Goal: Communication & Community: Answer question/provide support

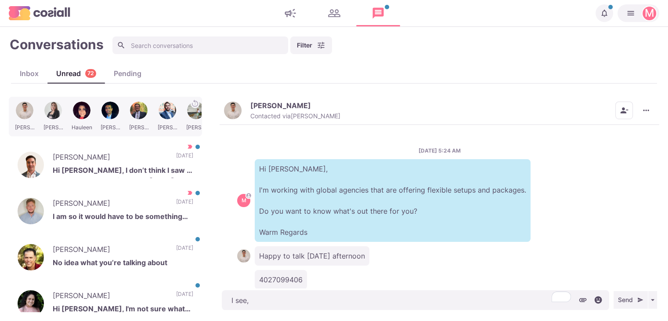
scroll to position [530, 0]
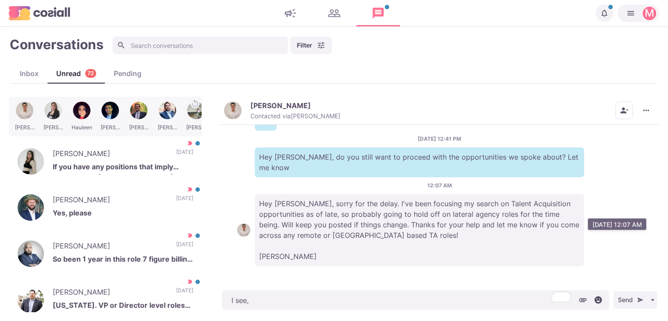
type textarea "x"
type textarea "I see, d"
type textarea "x"
type textarea "I see, do"
type textarea "x"
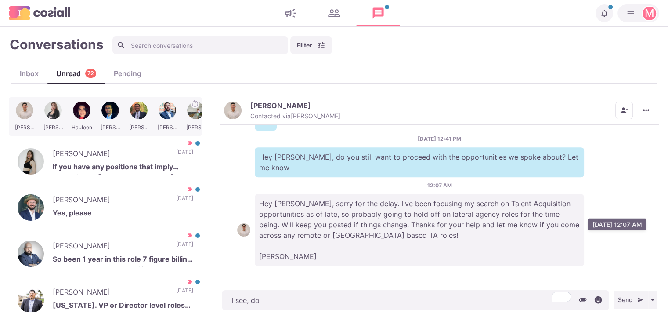
type textarea "I see, don"
type textarea "x"
type textarea "I see, don'"
type textarea "x"
type textarea "I see, don't"
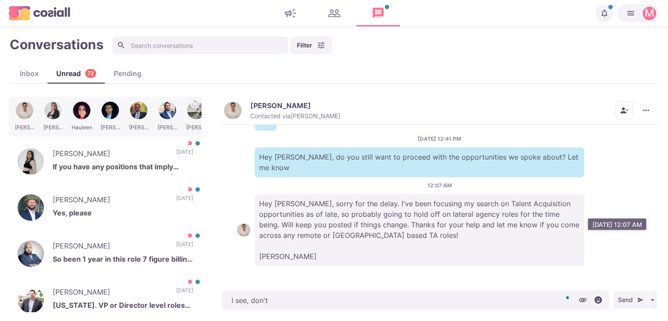
type textarea "x"
type textarea "I see, don'"
type textarea "x"
type textarea "I see, don"
type textarea "x"
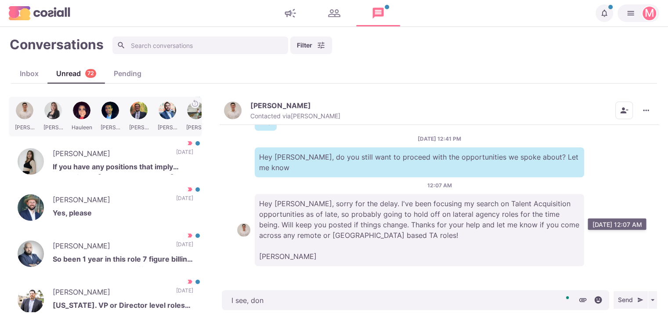
type textarea "I see, do"
type textarea "x"
type textarea "I see, d"
type textarea "x"
type textarea "I see,"
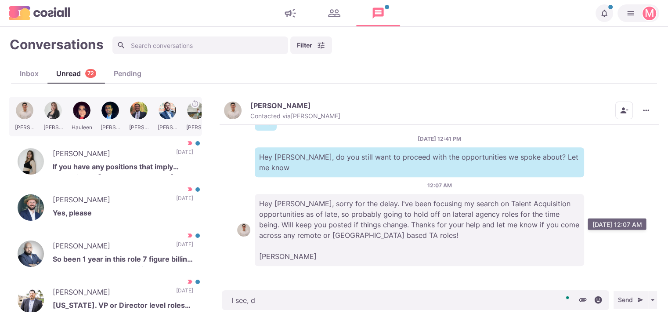
type textarea "x"
type textarea "I see, s"
type textarea "x"
type textarea "I see, sh"
type textarea "x"
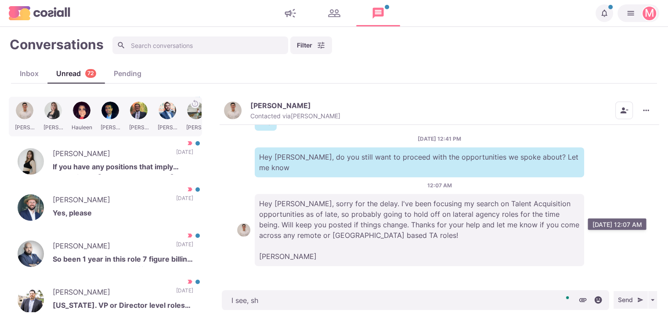
type textarea "I see, sha"
type textarea "x"
type textarea "I see, sham"
type textarea "x"
type textarea "I see, shame"
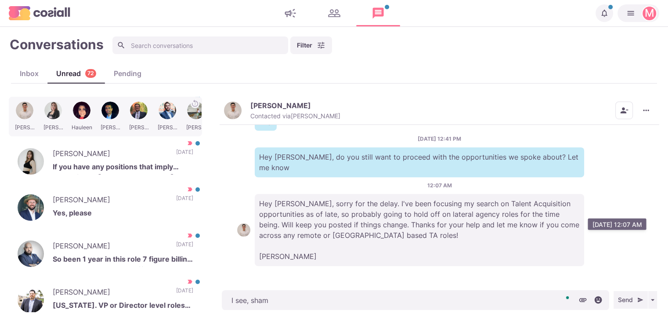
type textarea "x"
type textarea "I see, sham"
type textarea "x"
type textarea "I see, sha"
type textarea "x"
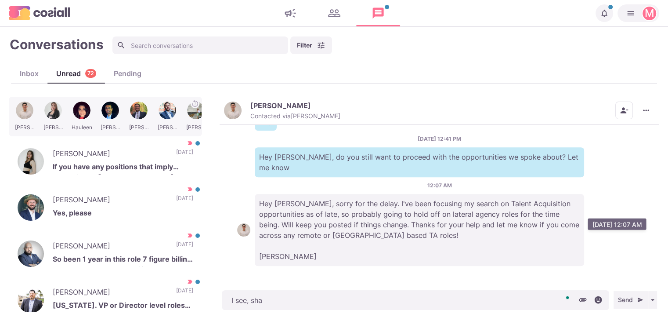
type textarea "I see, sh"
type textarea "x"
type textarea "I see, s"
type textarea "x"
type textarea "I see,"
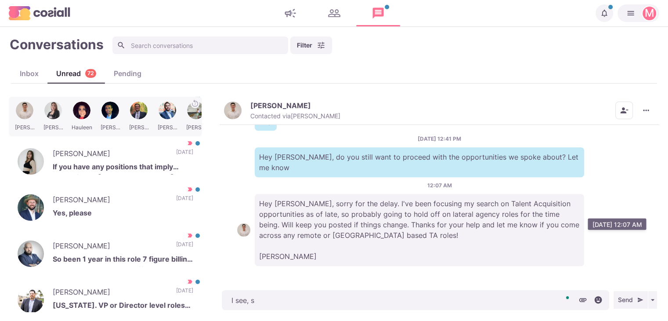
type textarea "x"
type textarea "I see,"
type textarea "x"
type textarea "I see,"
type textarea "x"
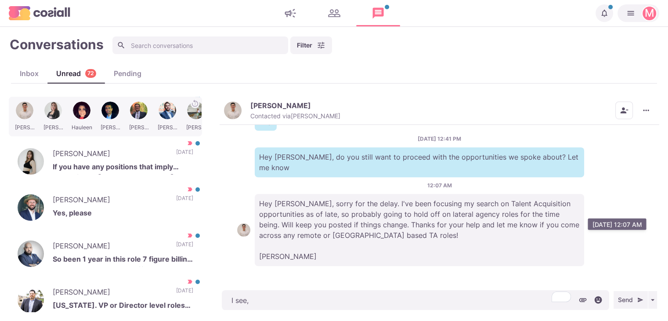
type textarea "I see, w"
type textarea "x"
type textarea "I see, we"
type textarea "x"
type textarea "I see, wel"
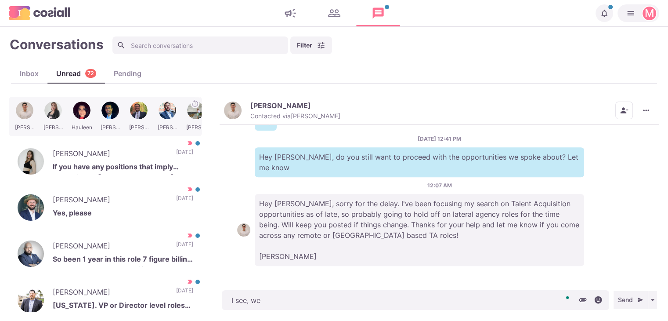
type textarea "x"
type textarea "I see, well"
type textarea "x"
type textarea "I see, well,"
type textarea "x"
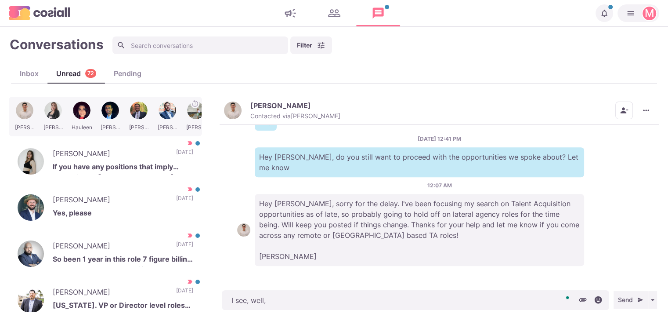
type textarea "I see, well,"
type textarea "x"
type textarea "I see, well, i"
type textarea "x"
type textarea "I see, well, if"
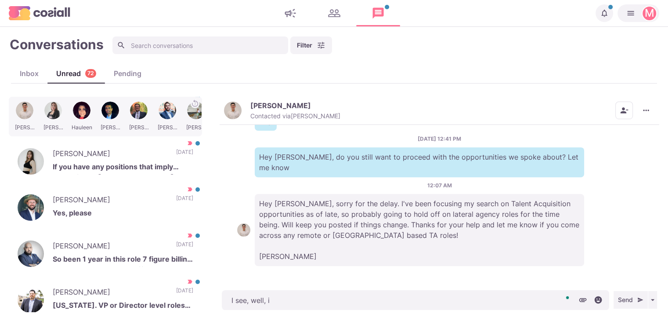
type textarea "x"
type textarea "I see, well, if"
type textarea "x"
type textarea "I see, well, if y"
type textarea "x"
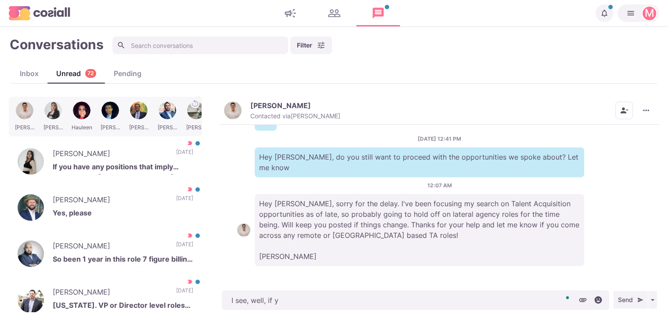
type textarea "I see, well, if yo"
type textarea "x"
type textarea "I see, well, if you"
type textarea "x"
type textarea "I see, well, if you w"
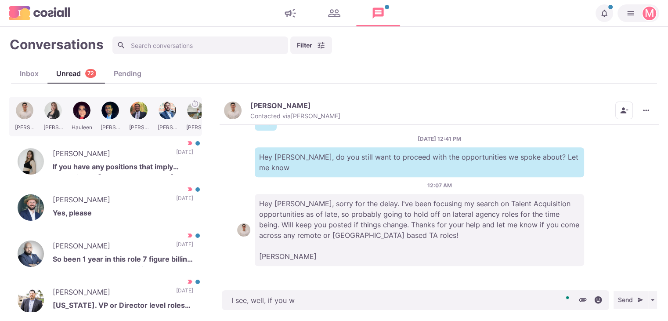
type textarea "x"
type textarea "I see, well, if you"
type textarea "x"
type textarea "I see, well, if yo"
type textarea "x"
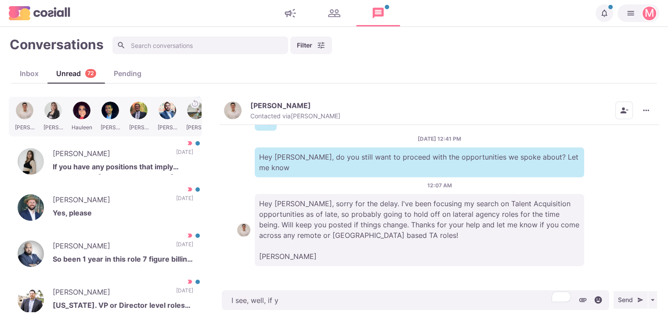
type textarea "I see, well, if"
type textarea "x"
type textarea "I see, well, if"
type textarea "x"
type textarea "I see, well, i"
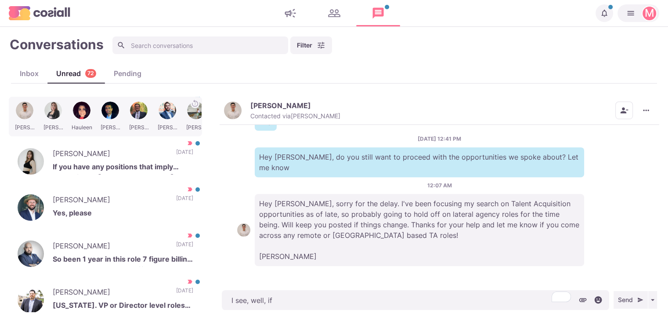
type textarea "x"
type textarea "I see, well,"
type textarea "x"
type textarea "I see, well,"
type textarea "x"
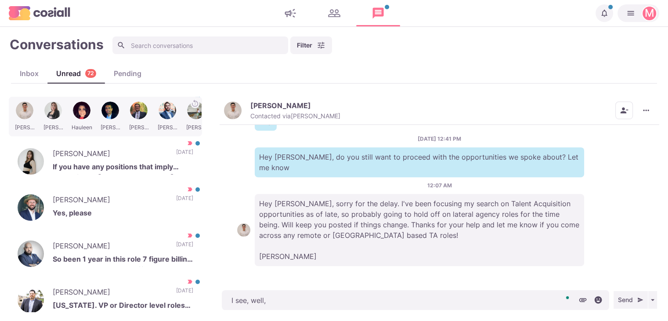
type textarea "I see, well"
type textarea "x"
type textarea "I see, w"
type textarea "x"
type textarea "I see,"
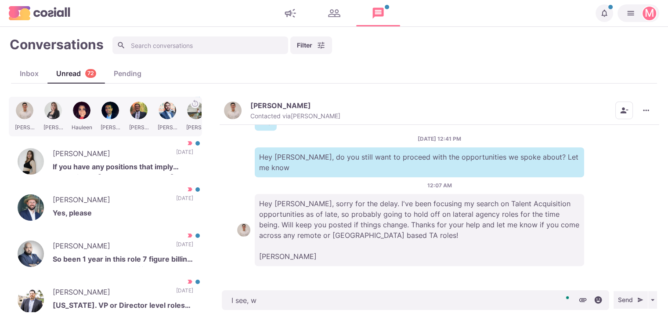
type textarea "x"
type textarea "I see,"
type textarea "x"
type textarea "I see"
type textarea "x"
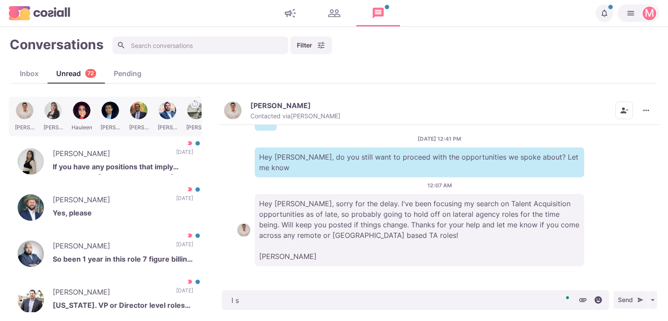
type textarea "I"
type textarea "x"
type textarea "I"
type textarea "x"
type textarea "T"
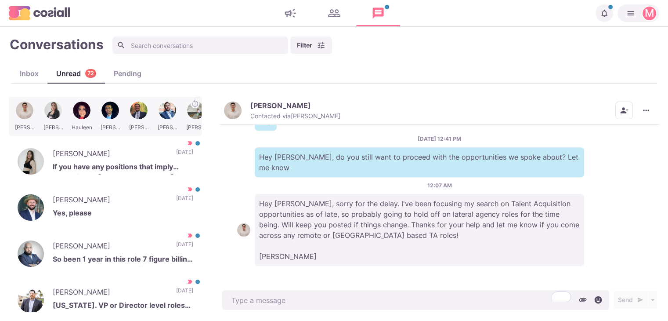
type textarea "x"
type textarea "Th"
type textarea "x"
type textarea "Tha"
type textarea "x"
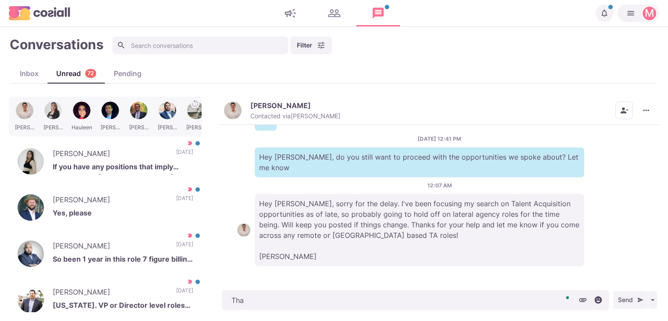
type textarea "Than"
type textarea "x"
type textarea "Thank"
type textarea "x"
type textarea "Thanks"
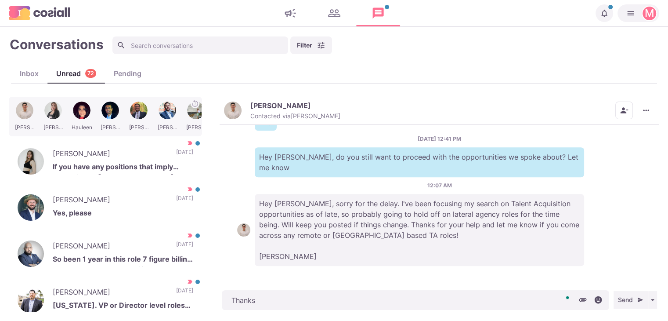
type textarea "x"
type textarea "Thanks f"
type textarea "x"
type textarea "Thanks fo"
type textarea "x"
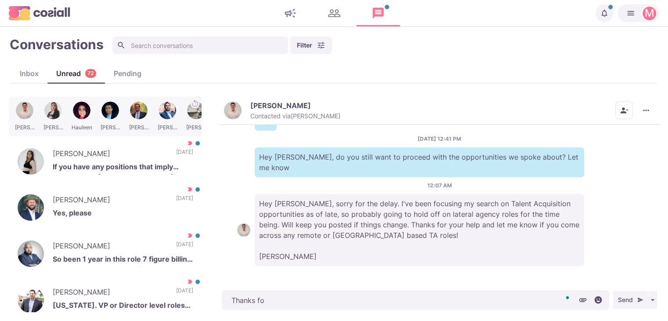
type textarea "Thanks for"
type textarea "x"
type textarea "Thanks for"
type textarea "x"
type textarea "Thanks for co"
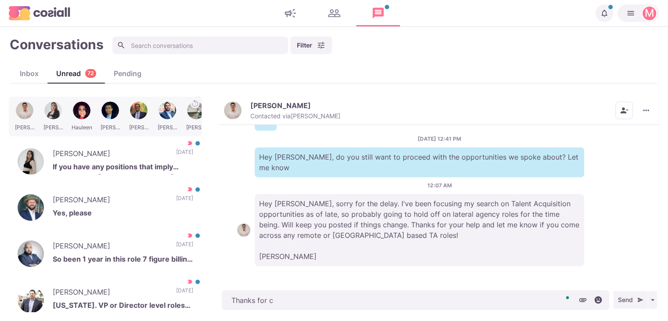
type textarea "x"
type textarea "Thanks for com"
type textarea "x"
type textarea "Thanks for comi"
type textarea "x"
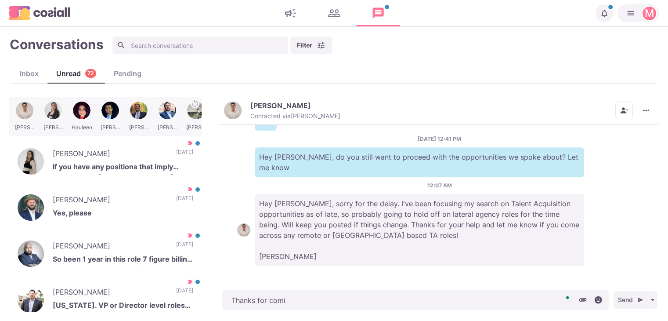
type textarea "Thanks for comin"
type textarea "x"
type textarea "Thanks for coming"
type textarea "x"
type textarea "Thanks for comingb"
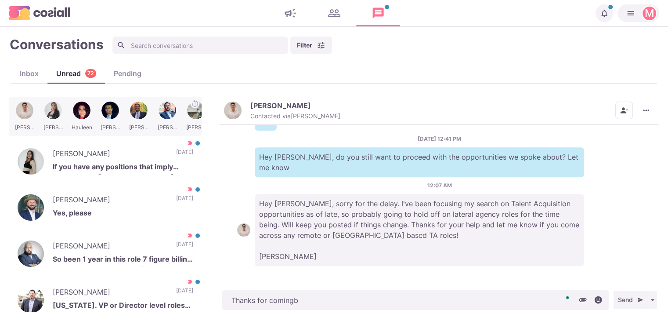
type textarea "x"
type textarea "Thanks for comingb a"
type textarea "x"
type textarea "Thanks for comingb ac"
type textarea "x"
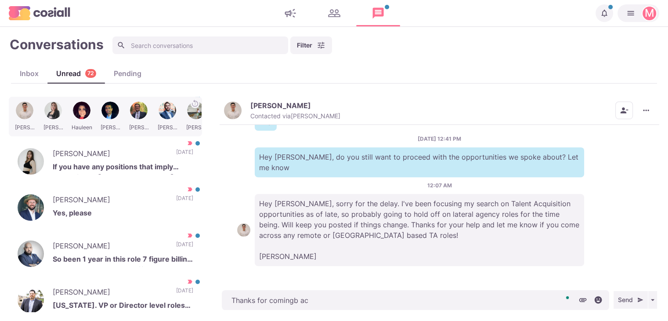
type textarea "Thanks for comingb ack"
type textarea "x"
type textarea "Thanks for comingb ack to"
type textarea "x"
type textarea "Thanks for comingb ack to"
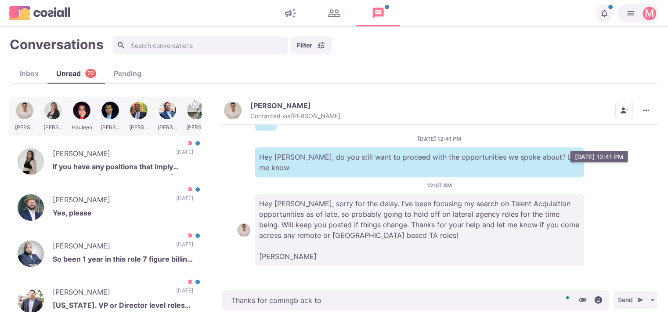
type textarea "x"
type textarea "Thanks for comingb ack to"
type textarea "x"
type textarea "Thanks for comingb ack"
type textarea "x"
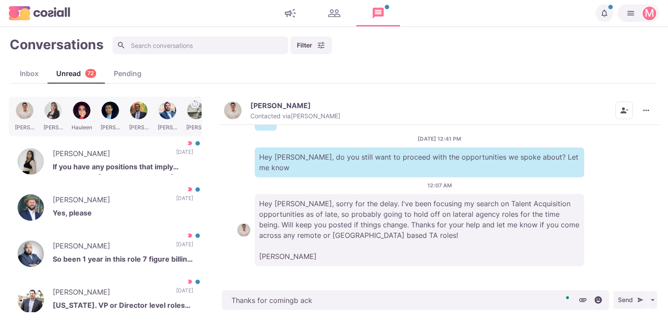
type textarea "Thanks for comingb ack"
type textarea "x"
type textarea "Thanks for comingb ac"
type textarea "x"
type textarea "Thanks for comingb a"
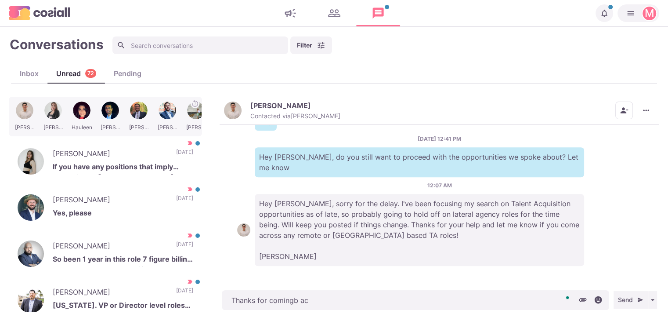
type textarea "x"
type textarea "Thanks for comingb"
type textarea "x"
type textarea "Thanks for comingb"
type textarea "x"
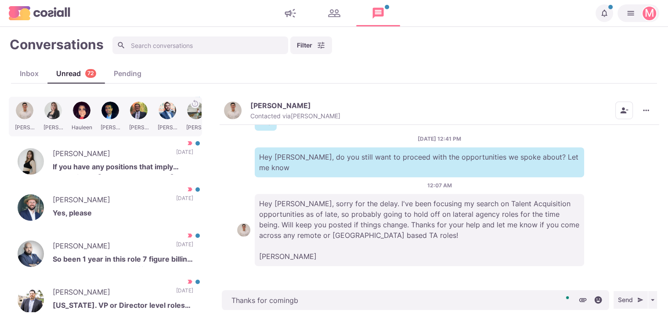
type textarea "Thanks for coming"
type textarea "x"
type textarea "Thanks for coming"
type textarea "x"
type textarea "Thanks for coming ba"
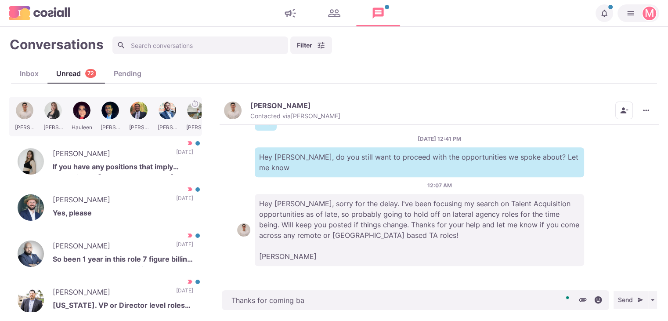
type textarea "x"
type textarea "Thanks for coming bac"
type textarea "x"
type textarea "Thanks for coming back"
type textarea "x"
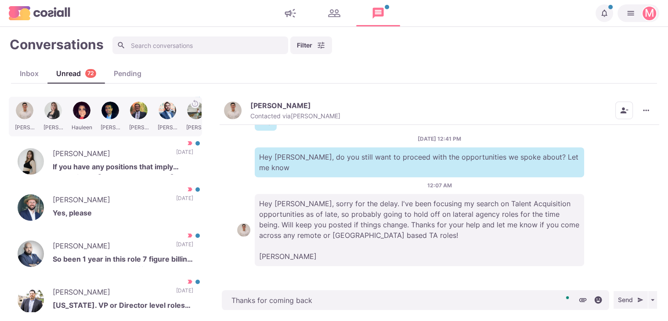
type textarea "Thanks for coming back"
type textarea "x"
type textarea "Thanks for coming back t"
type textarea "x"
type textarea "Thanks for coming back to"
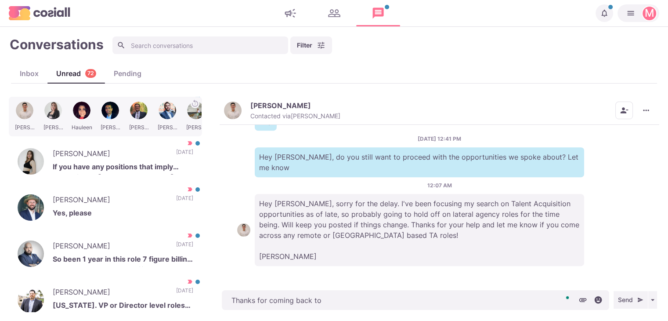
type textarea "x"
type textarea "Thanks for coming back to"
type textarea "x"
type textarea "Thanks for coming back to m"
type textarea "x"
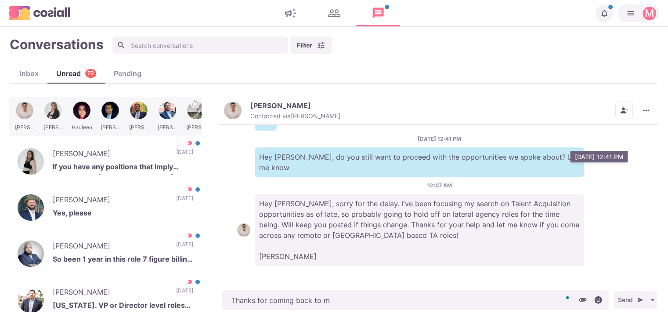
type textarea "Thanks for coming back to me"
type textarea "x"
type textarea "Thanks for coming back to me!"
type textarea "x"
type textarea "Thanks for coming back to me!"
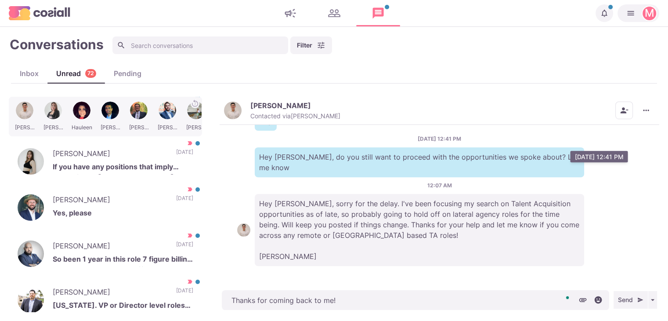
type textarea "x"
type textarea "Thanks for coming back to me! I"
type textarea "x"
type textarea "Thanks for coming back to me! I"
type textarea "x"
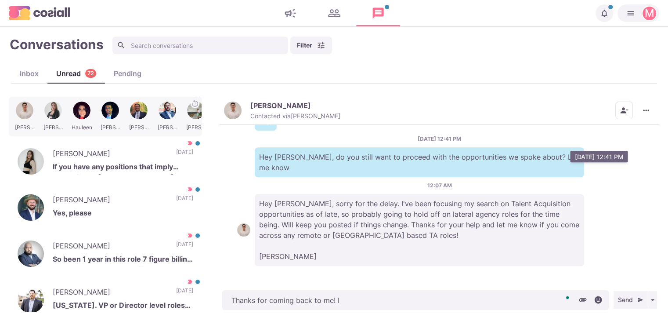
type textarea "Thanks for coming back to me! I u"
type textarea "x"
type textarea "Thanks for coming back to me! I und"
type textarea "x"
type textarea "Thanks for coming back to me! I unde"
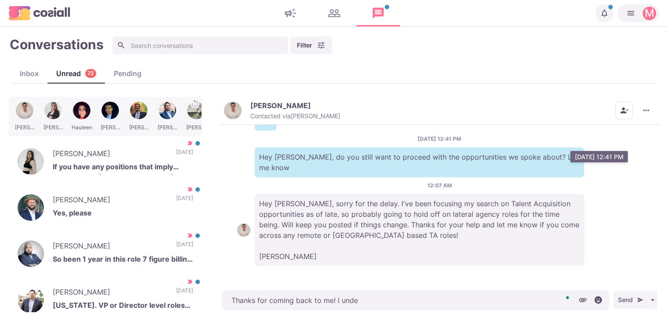
type textarea "x"
type textarea "Thanks for coming back to me! I under"
type textarea "x"
type textarea "Thanks for coming back to me! I unders"
type textarea "x"
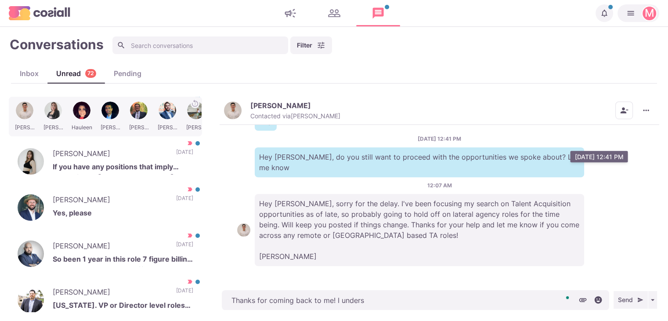
type textarea "Thanks for coming back to me! I underst"
type textarea "x"
type textarea "Thanks for coming back to me! I understa"
type textarea "x"
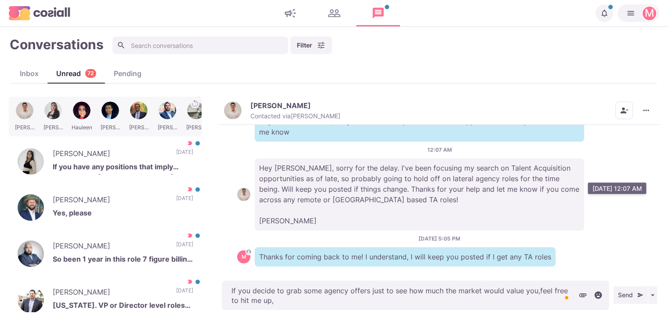
scroll to position [576, 0]
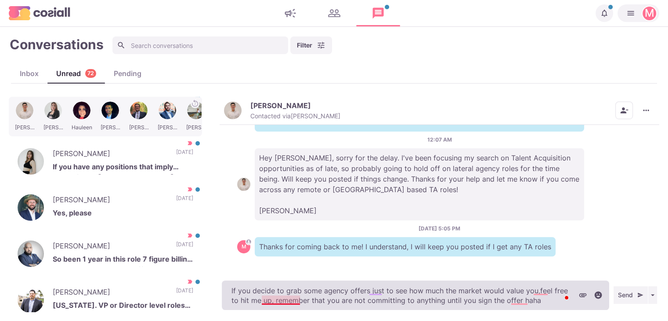
click at [285, 299] on textarea "If you decide to grab some agency offers just to see how much the market would …" at bounding box center [415, 294] width 387 height 29
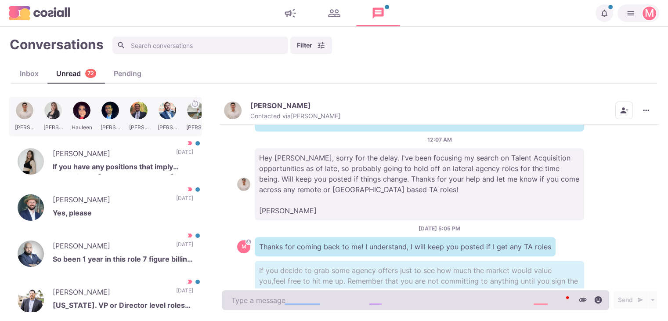
scroll to position [611, 0]
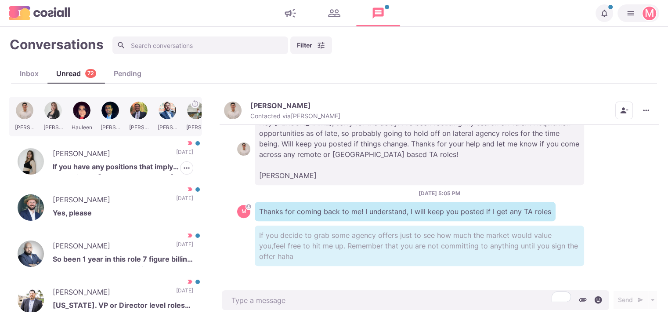
drag, startPoint x: 167, startPoint y: 170, endPoint x: 232, endPoint y: 12, distance: 170.1
click at [168, 170] on p "If you have any positions that imply relocation to [GEOGRAPHIC_DATA] and on-sit…" at bounding box center [123, 167] width 141 height 13
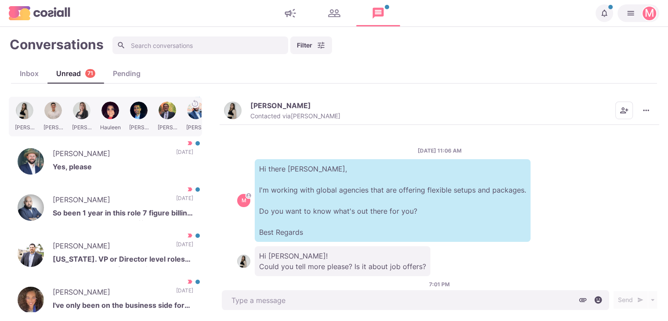
scroll to position [135, 0]
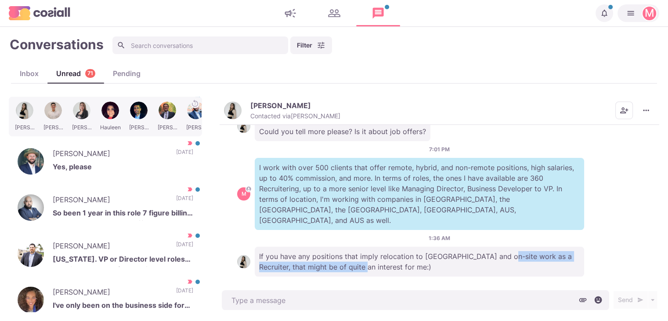
drag, startPoint x: 340, startPoint y: 264, endPoint x: 503, endPoint y: 234, distance: 166.4
click at [503, 234] on div "1:36 AM If you have any positions that imply relocation to [GEOGRAPHIC_DATA] an…" at bounding box center [439, 255] width 405 height 42
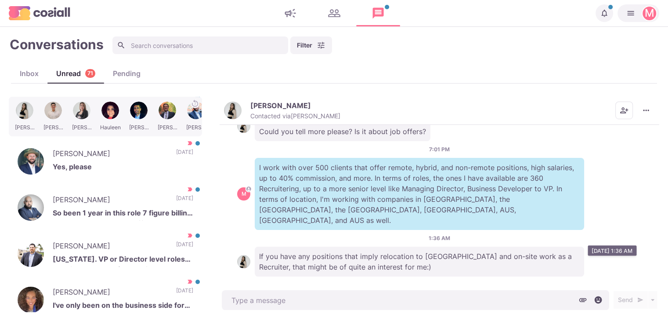
click at [386, 246] on p "If you have any positions that imply relocation to [GEOGRAPHIC_DATA] and on-sit…" at bounding box center [419, 261] width 329 height 30
drag, startPoint x: 245, startPoint y: 101, endPoint x: 230, endPoint y: 101, distance: 14.5
click at [230, 101] on div "[PERSON_NAME] Contacted via [PERSON_NAME] Mark as Unread Mark as Not Important …" at bounding box center [440, 111] width 440 height 28
click at [230, 101] on img "button" at bounding box center [233, 110] width 18 height 18
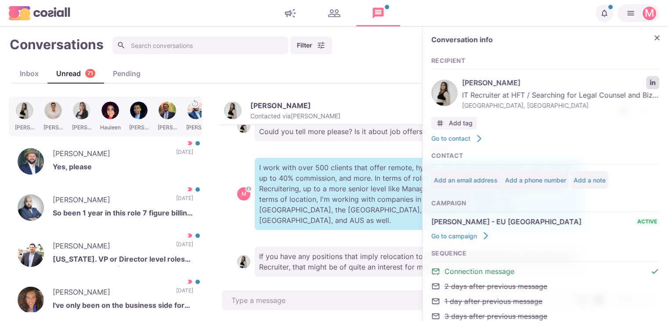
click at [646, 85] on link "LinkedIn profile link" at bounding box center [652, 82] width 13 height 13
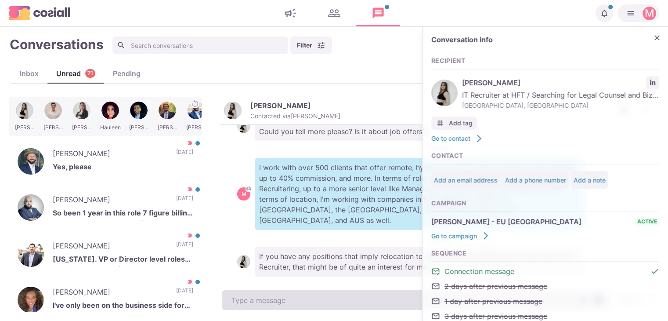
click at [293, 295] on textarea at bounding box center [415, 300] width 387 height 20
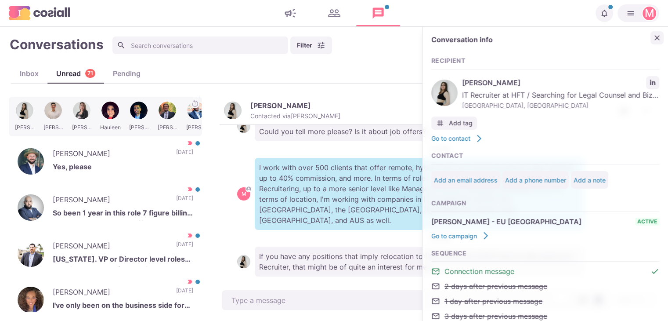
click at [650, 37] on button "Close" at bounding box center [656, 37] width 13 height 13
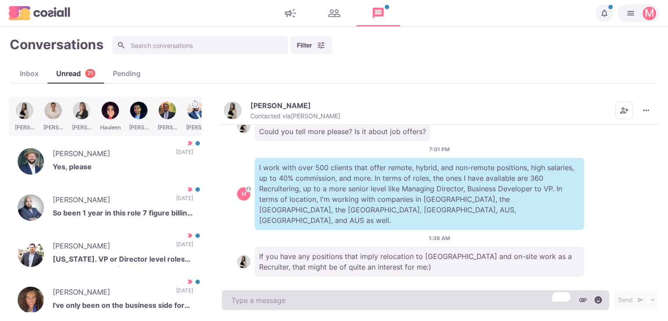
drag, startPoint x: 413, startPoint y: 300, endPoint x: 415, endPoint y: 296, distance: 5.1
click at [415, 300] on textarea "To enrich screen reader interactions, please activate Accessibility in Grammarl…" at bounding box center [415, 300] width 387 height 20
click at [340, 299] on textarea "Yep, are you currently not basedo in [GEOGRAPHIC_DATA] tho?" at bounding box center [415, 300] width 387 height 20
click at [344, 300] on textarea "Yep, are you currently not basedo in [GEOGRAPHIC_DATA] tho?" at bounding box center [415, 300] width 387 height 20
drag, startPoint x: 344, startPoint y: 300, endPoint x: 349, endPoint y: 302, distance: 4.7
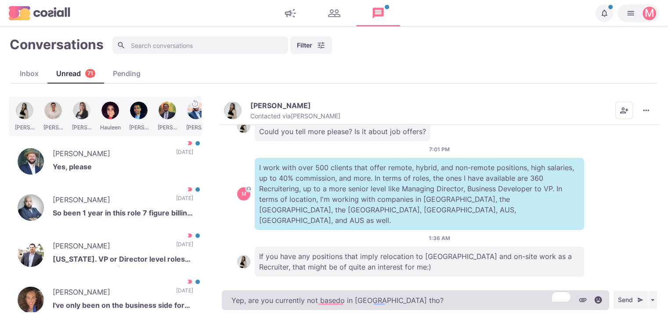
click at [349, 301] on textarea "Yep, are you currently not basedo in [GEOGRAPHIC_DATA] tho?" at bounding box center [415, 300] width 387 height 20
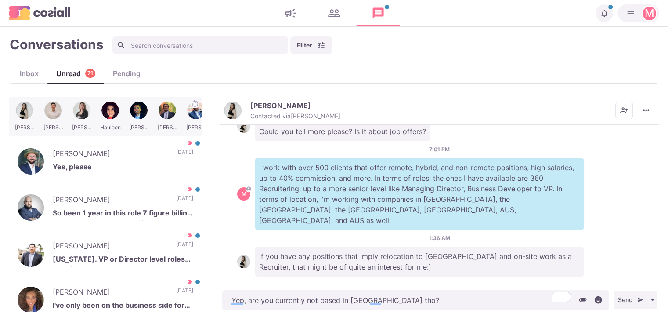
click at [249, 114] on button "[PERSON_NAME] Contacted via [PERSON_NAME]" at bounding box center [282, 110] width 116 height 19
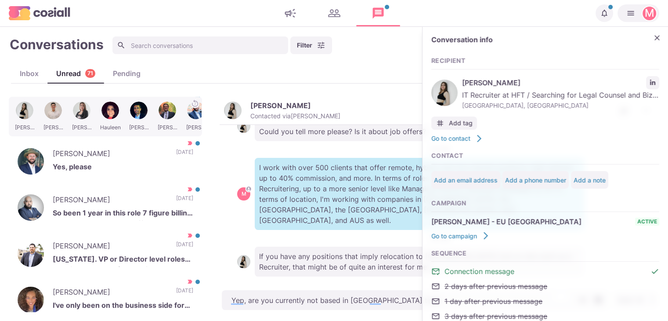
click at [643, 90] on span "IT Recruiter at HFT / Searching for Legal Counsel and BizDev ([GEOGRAPHIC_DATA])" at bounding box center [560, 95] width 197 height 11
click at [650, 85] on icon "LinkedIn profile link" at bounding box center [653, 82] width 6 height 6
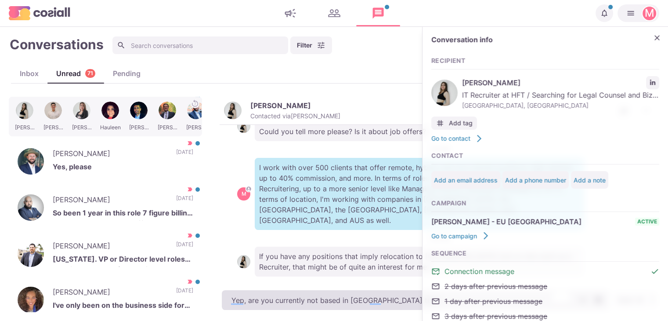
click at [244, 299] on textarea "Yep, are you currently not based in [GEOGRAPHIC_DATA] tho?" at bounding box center [415, 300] width 387 height 20
click at [246, 299] on textarea "Yep, are you currently not based in [GEOGRAPHIC_DATA] tho?" at bounding box center [415, 300] width 387 height 20
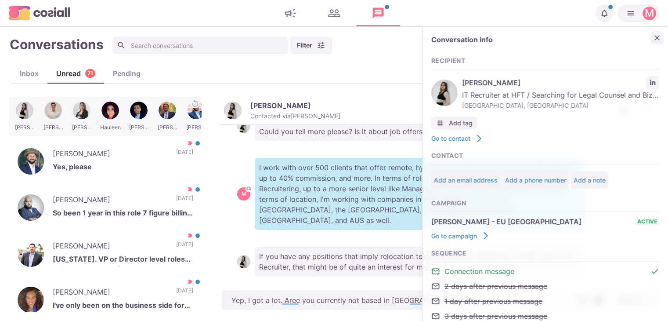
click at [653, 36] on icon "Close" at bounding box center [657, 37] width 9 height 9
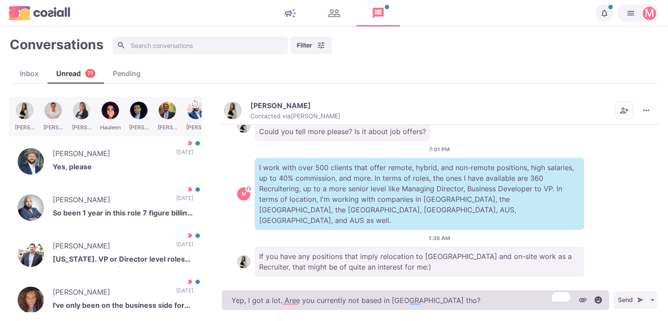
click at [292, 303] on textarea "Yep, I got a lot. Aree you currently not based in [GEOGRAPHIC_DATA] tho?" at bounding box center [415, 300] width 387 height 20
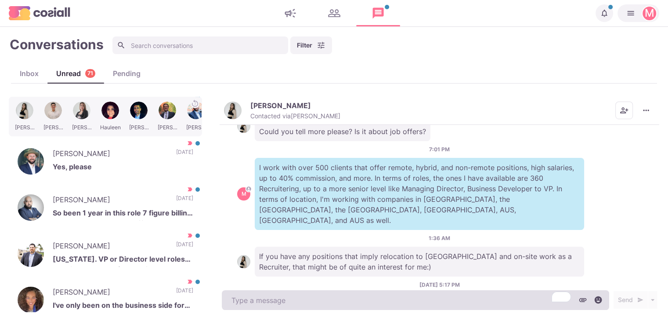
scroll to position [170, 0]
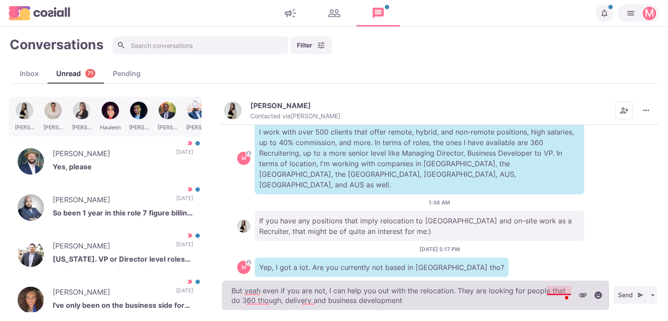
click at [556, 289] on textarea "But yeah even if you are not, I can help you out with the relocation. They are …" at bounding box center [415, 294] width 387 height 29
click at [484, 298] on textarea "But yeah even if you are not, I can help you out with the relocation. They are …" at bounding box center [415, 294] width 387 height 29
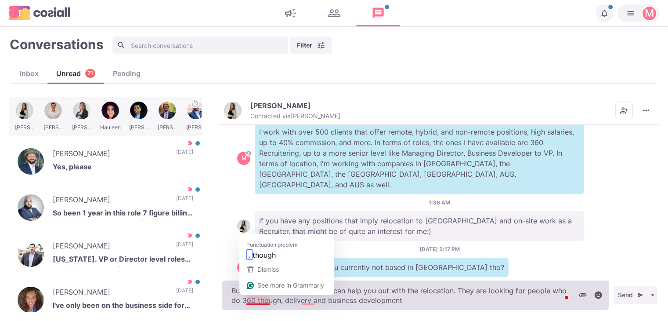
click at [265, 300] on textarea "But yeah even if you are not, I can help you out with the relocation. They are …" at bounding box center [415, 294] width 387 height 29
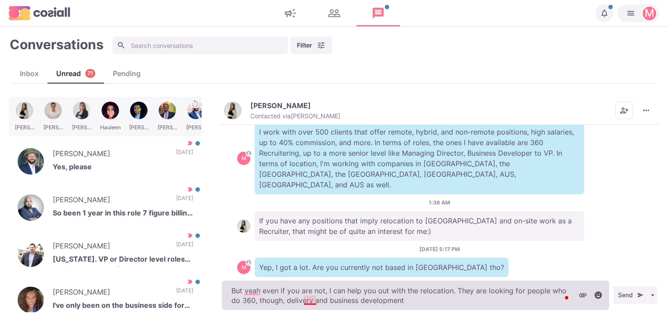
click at [310, 296] on textarea "But yeah even if you are not, I can help you out with the relocation. They are …" at bounding box center [415, 294] width 387 height 29
click at [416, 302] on textarea "But yeah even if you are not, I can help you out with the relocation. They are …" at bounding box center [415, 294] width 387 height 29
click at [299, 301] on textarea "But yeah even if you are not, I can help you out with the relocation. They are …" at bounding box center [415, 294] width 387 height 29
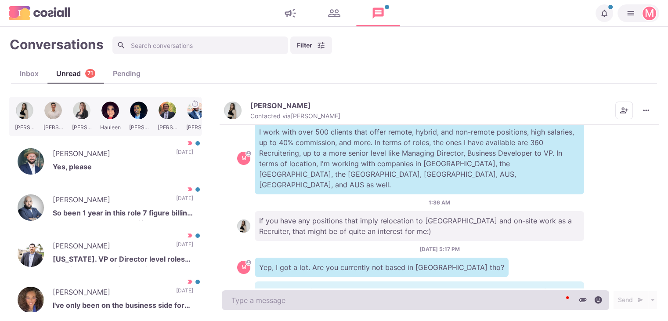
scroll to position [205, 0]
